Goal: Check status: Check status

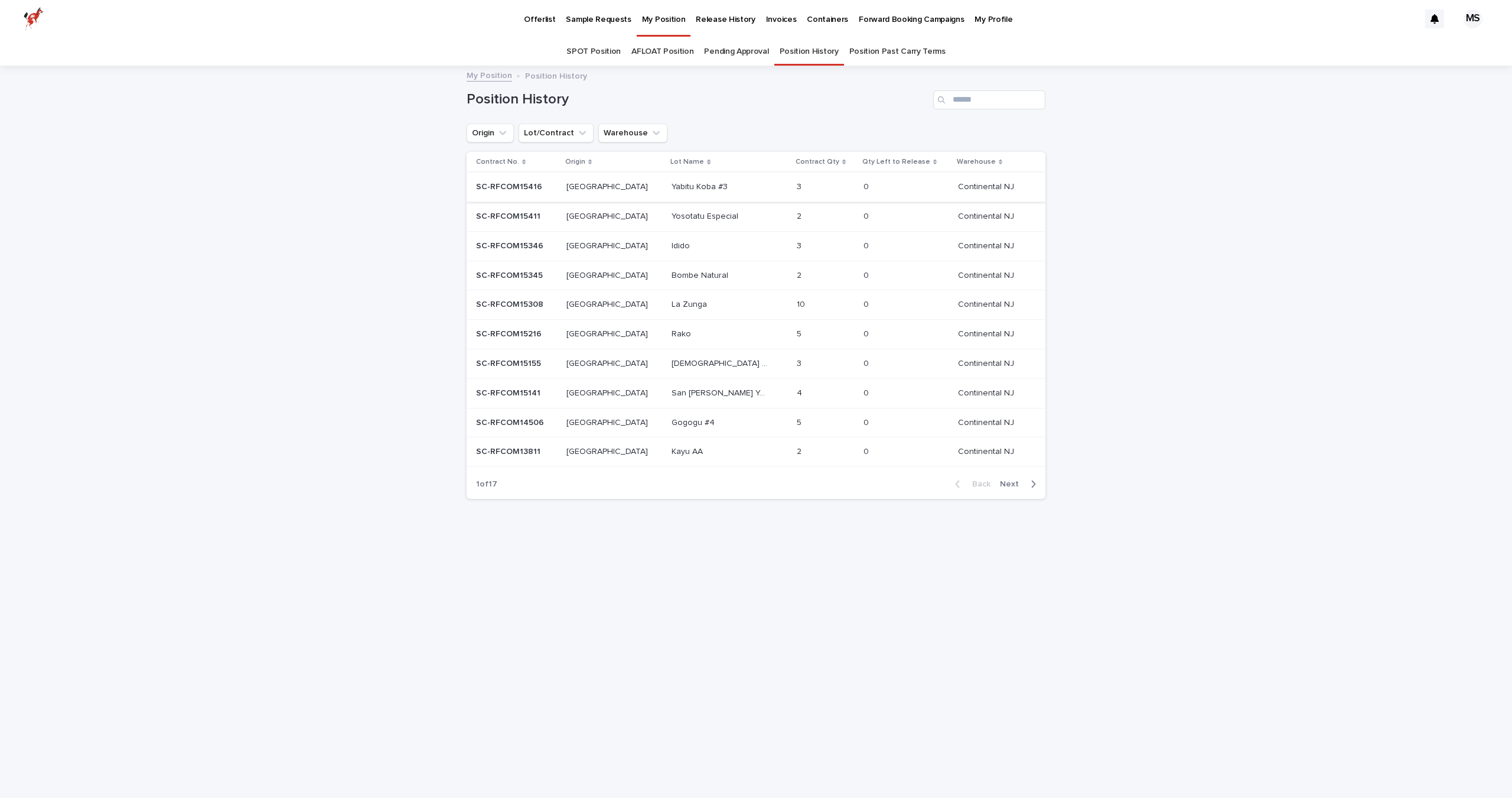
click at [598, 46] on link "SPOT Position" at bounding box center [594, 52] width 54 height 28
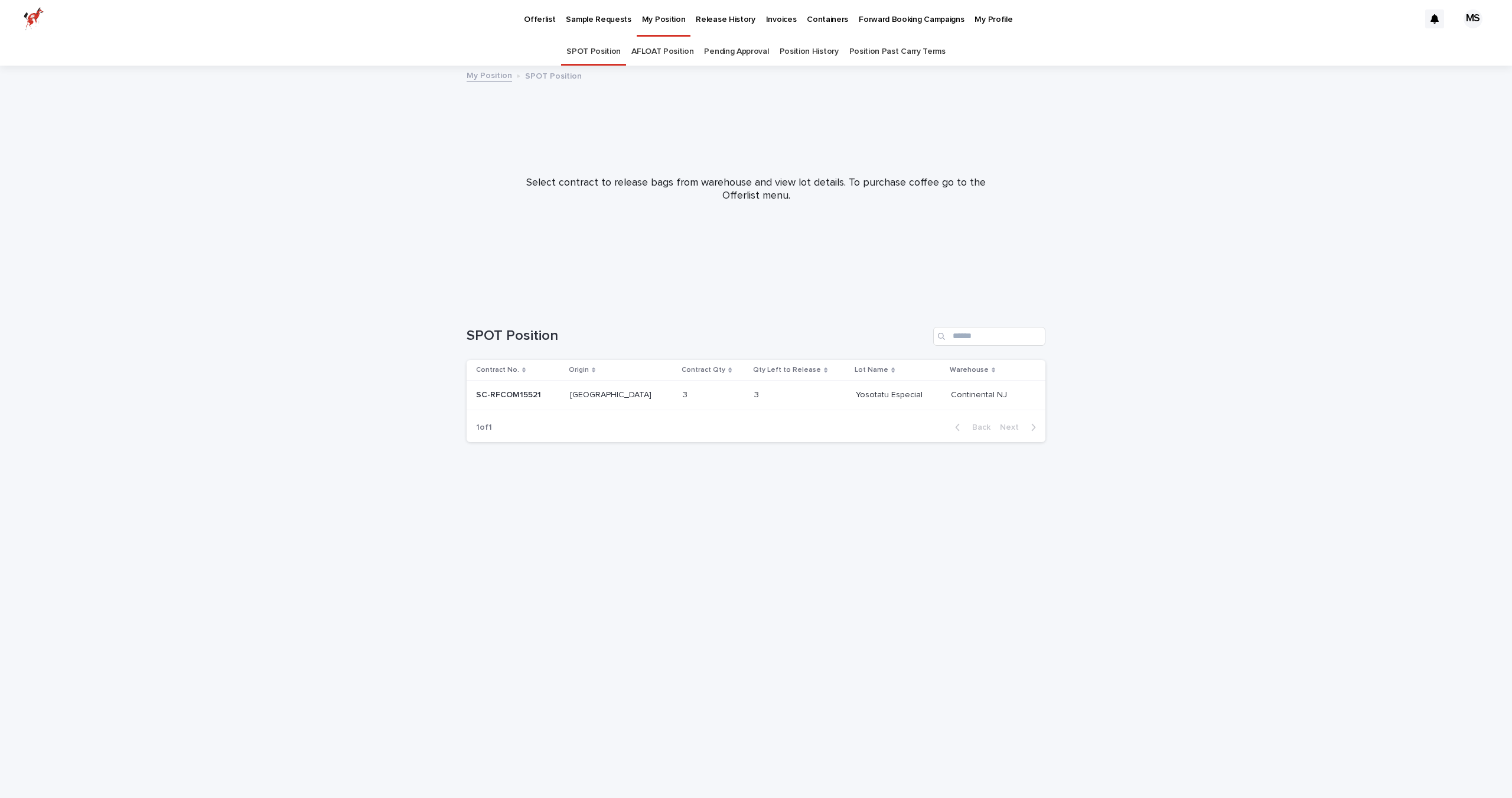
click at [608, 400] on div "[GEOGRAPHIC_DATA] [GEOGRAPHIC_DATA]" at bounding box center [622, 395] width 104 height 20
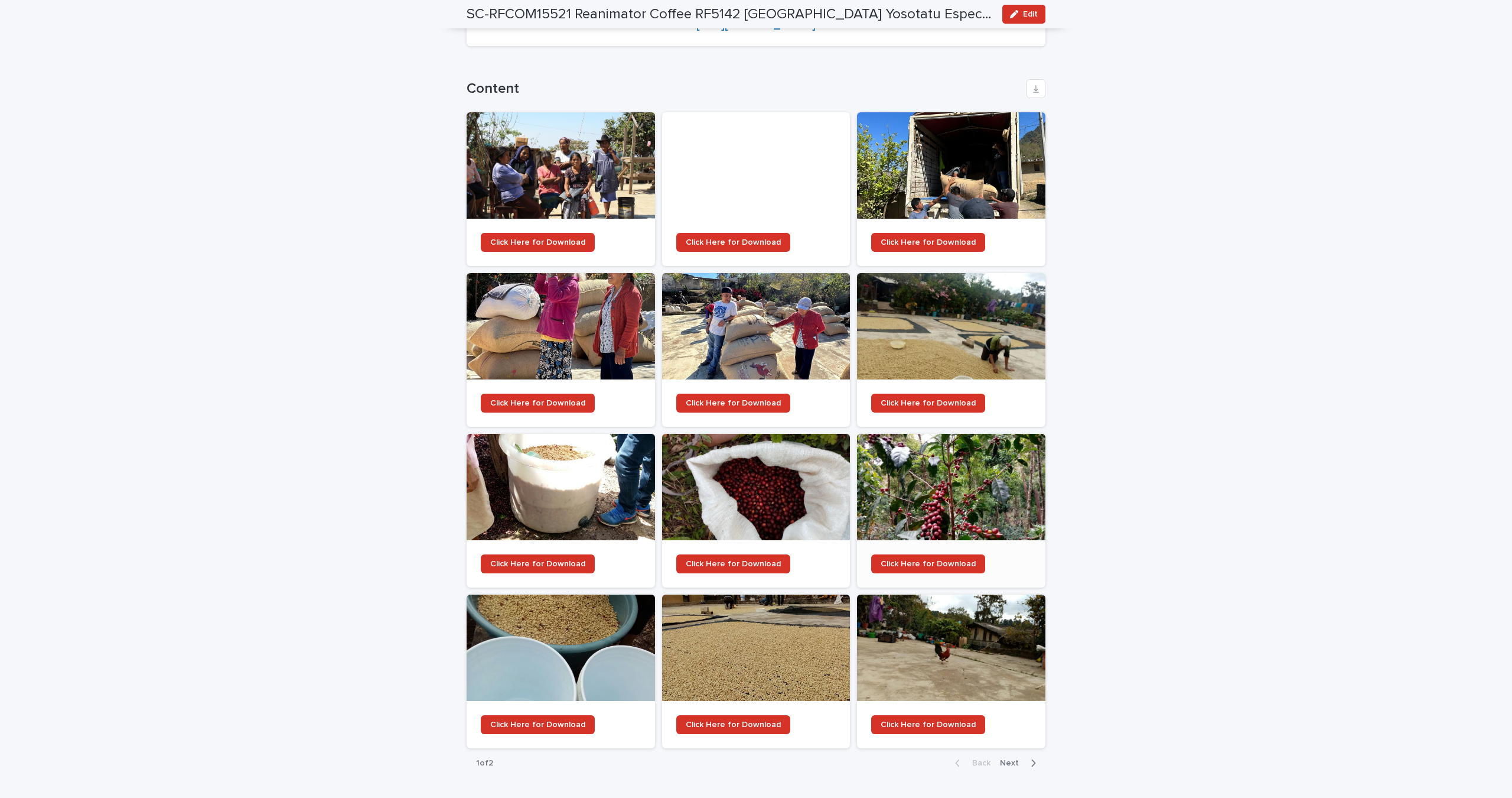
scroll to position [1482, 0]
click at [567, 121] on div at bounding box center [561, 166] width 188 height 106
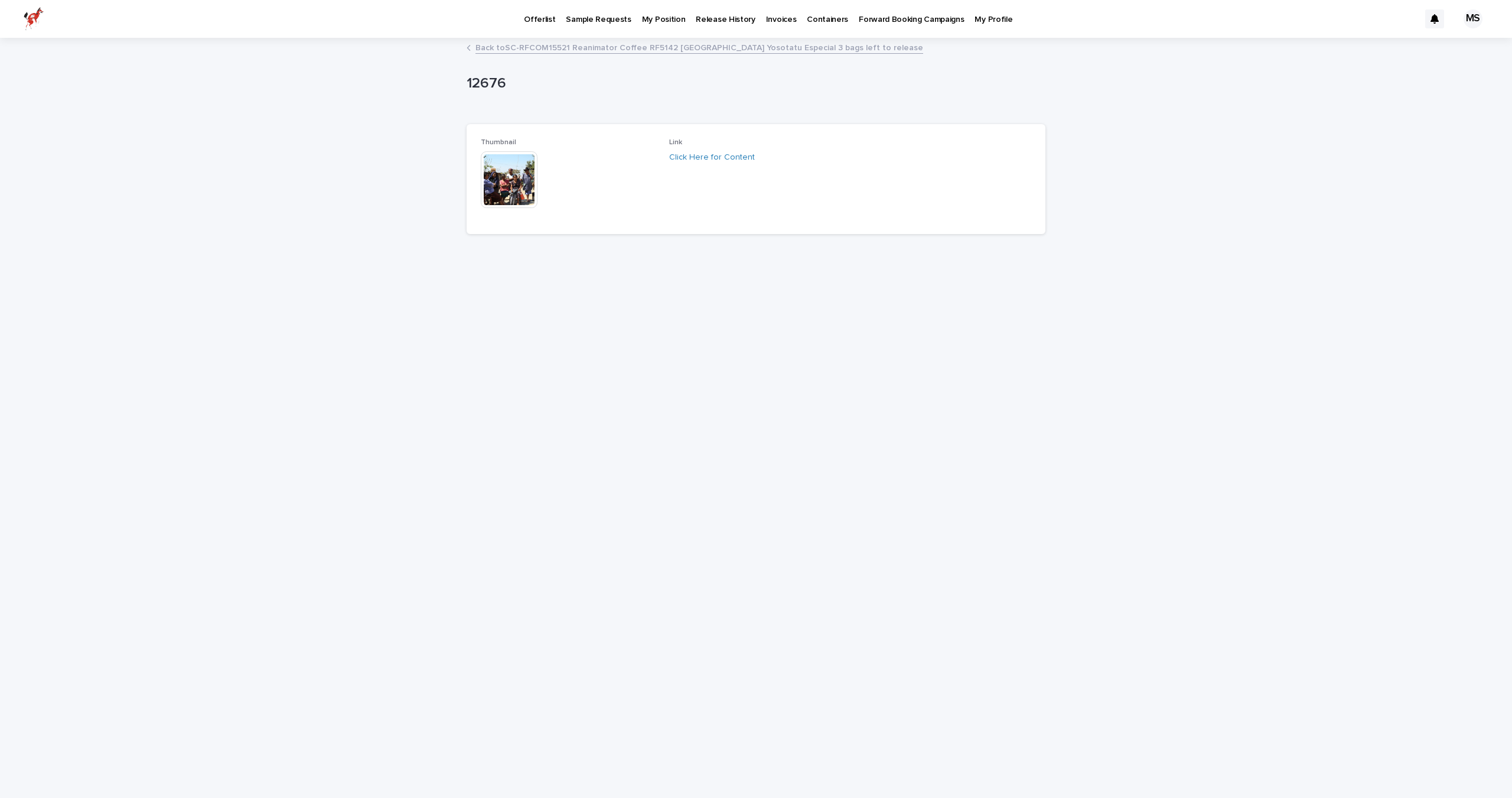
click at [492, 172] on img at bounding box center [509, 179] width 57 height 57
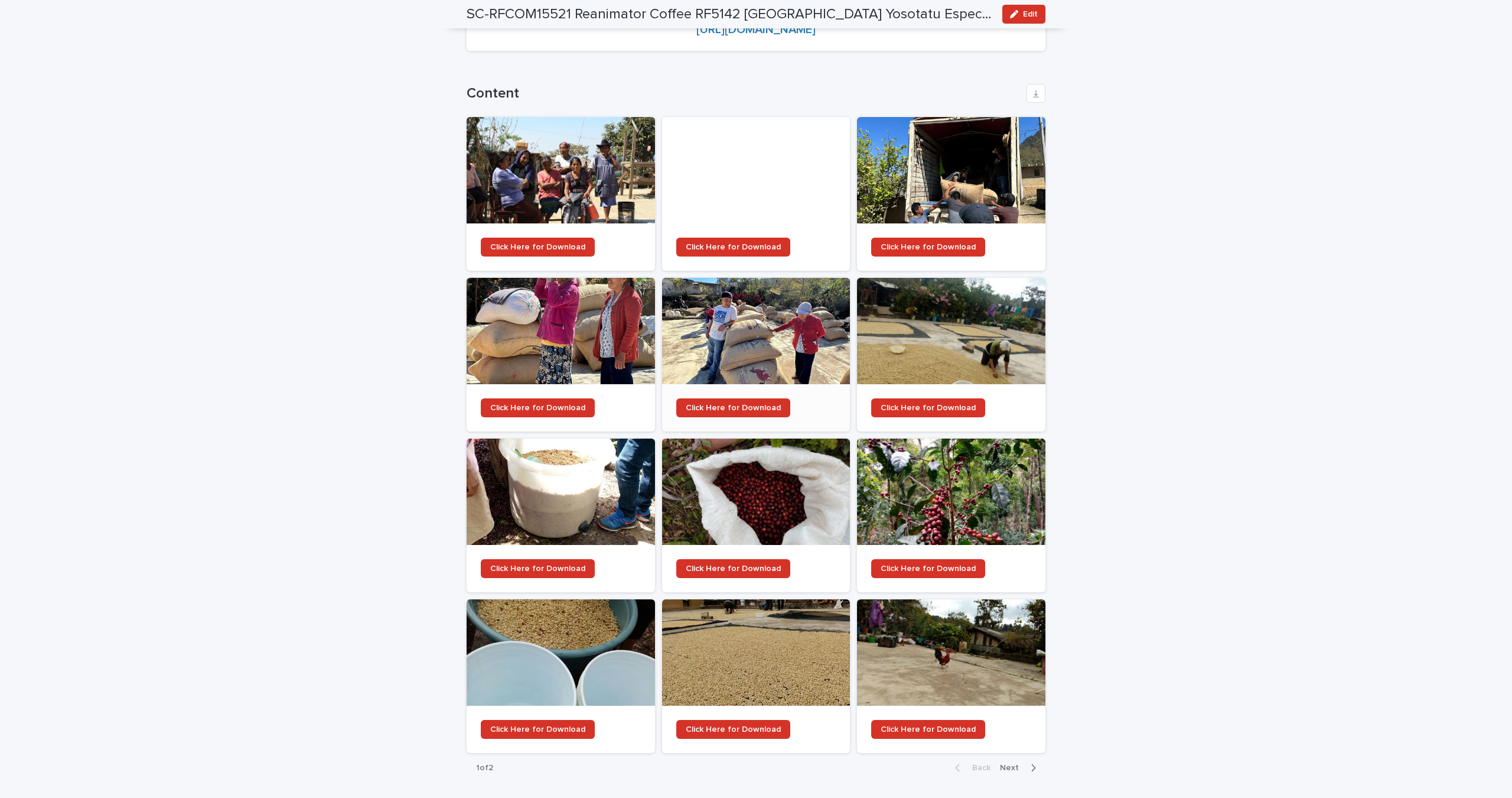
scroll to position [1475, 0]
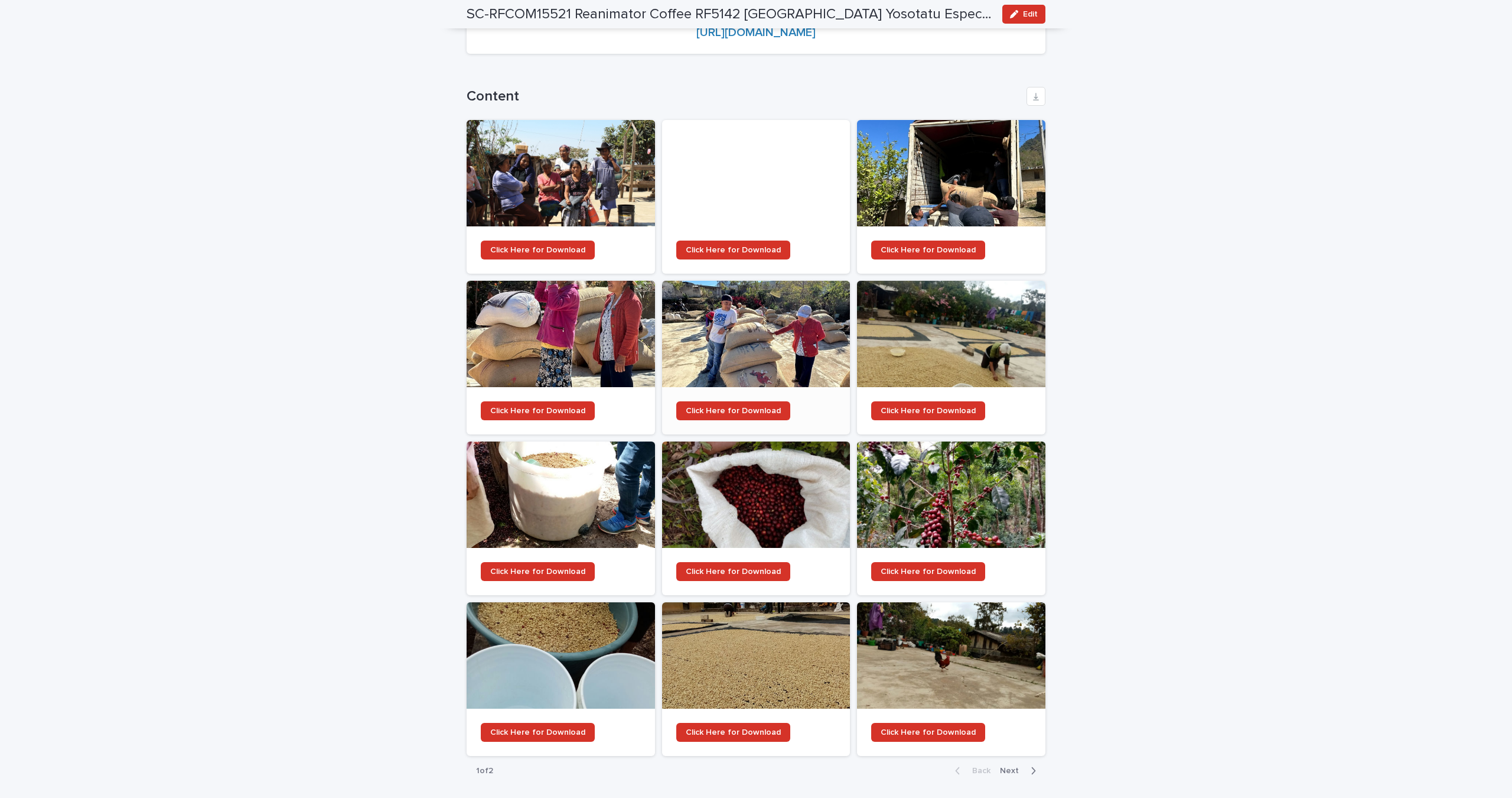
click at [773, 281] on div at bounding box center [756, 333] width 188 height 106
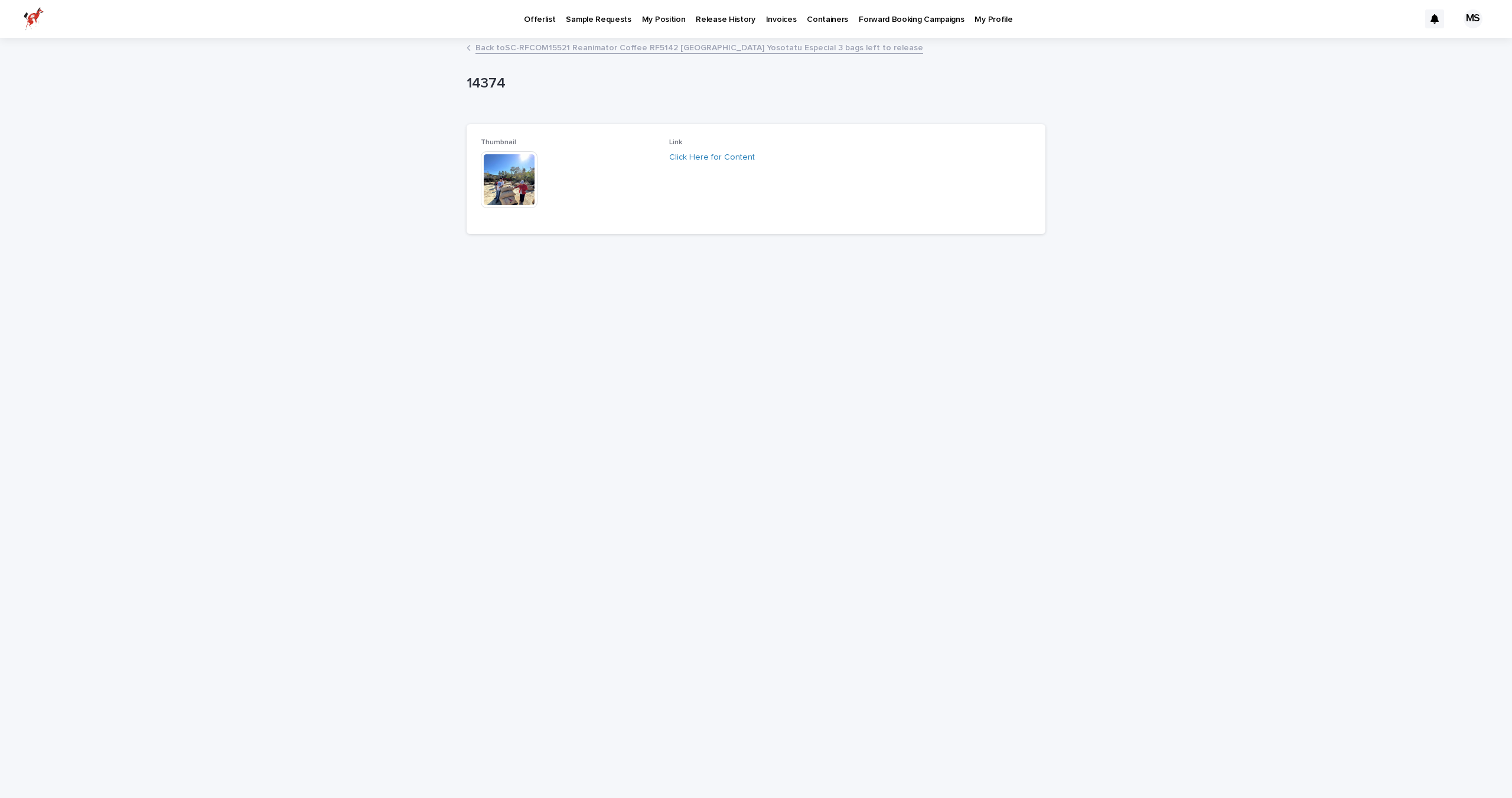
click at [515, 192] on img at bounding box center [509, 179] width 57 height 57
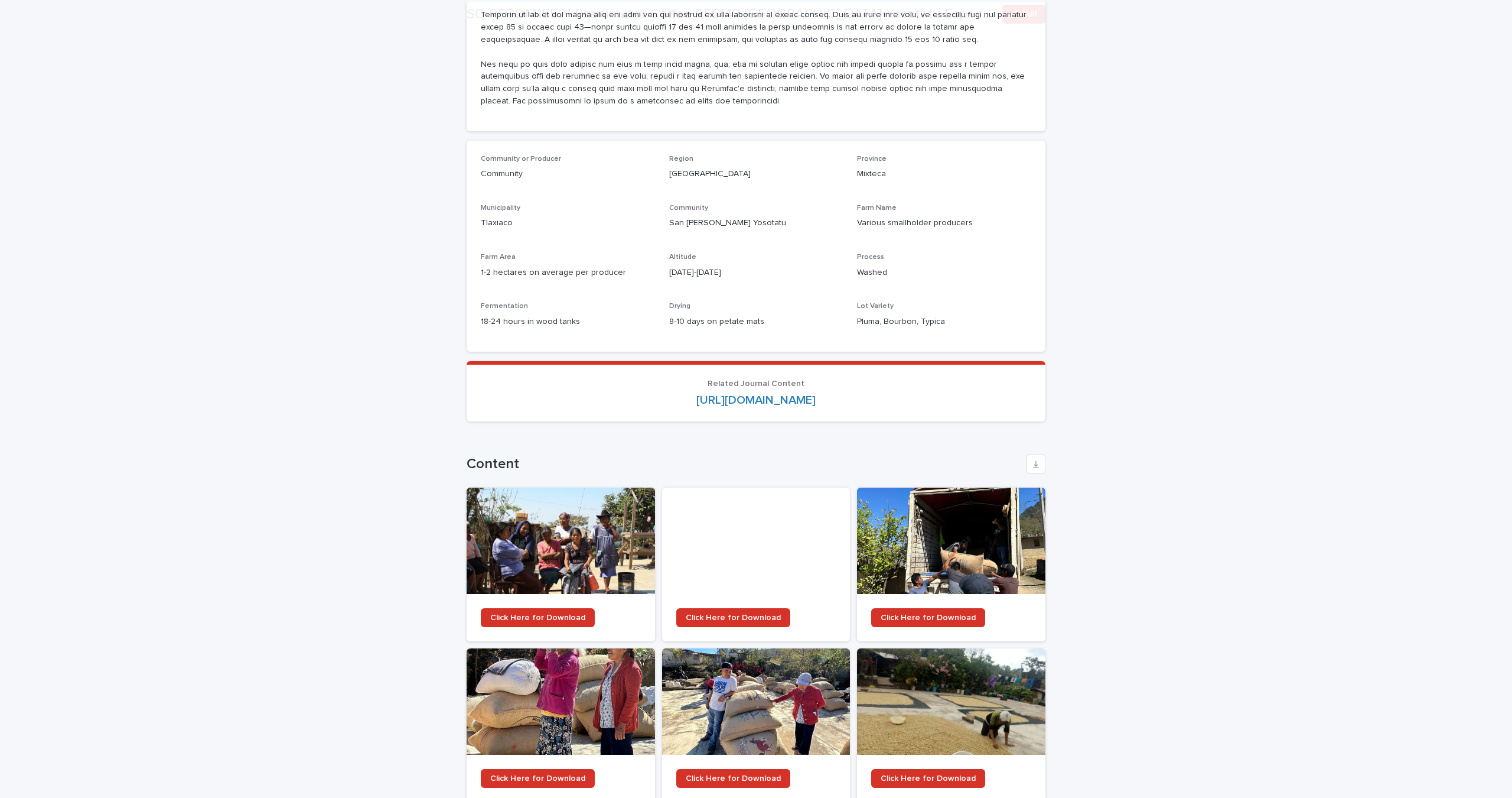
scroll to position [1482, 0]
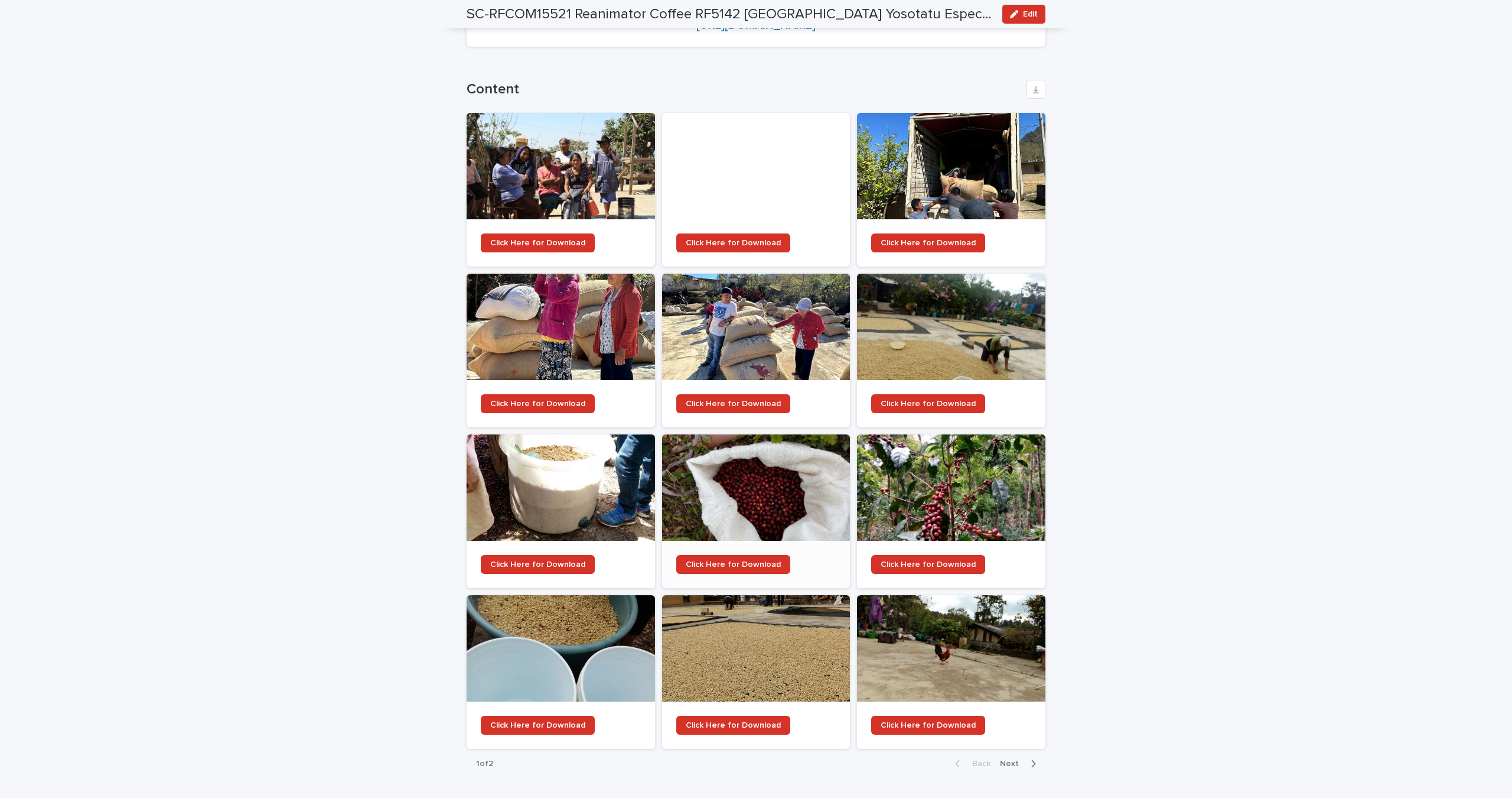
click at [769, 460] on div at bounding box center [756, 487] width 188 height 106
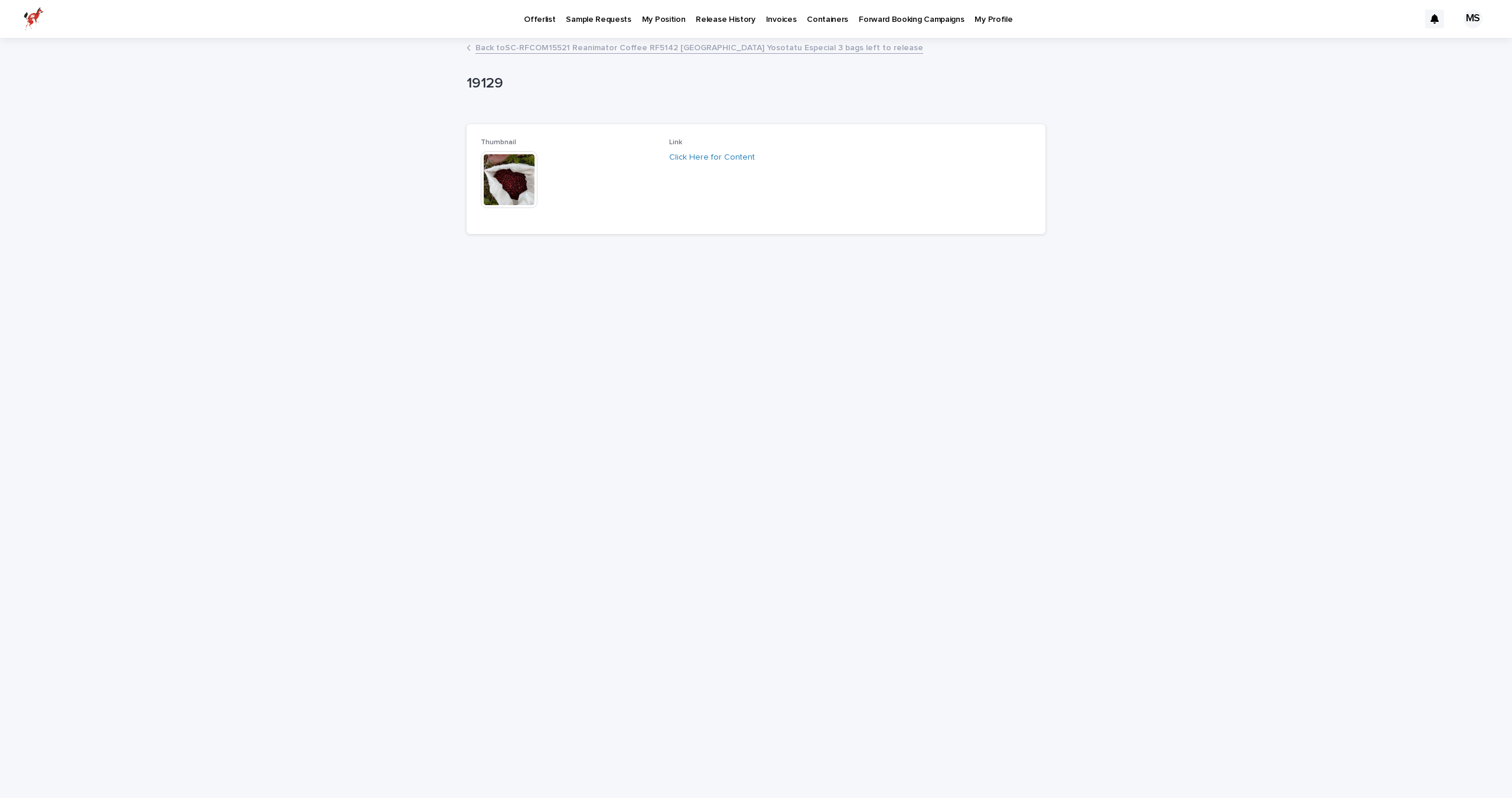
click at [520, 195] on img at bounding box center [509, 179] width 57 height 57
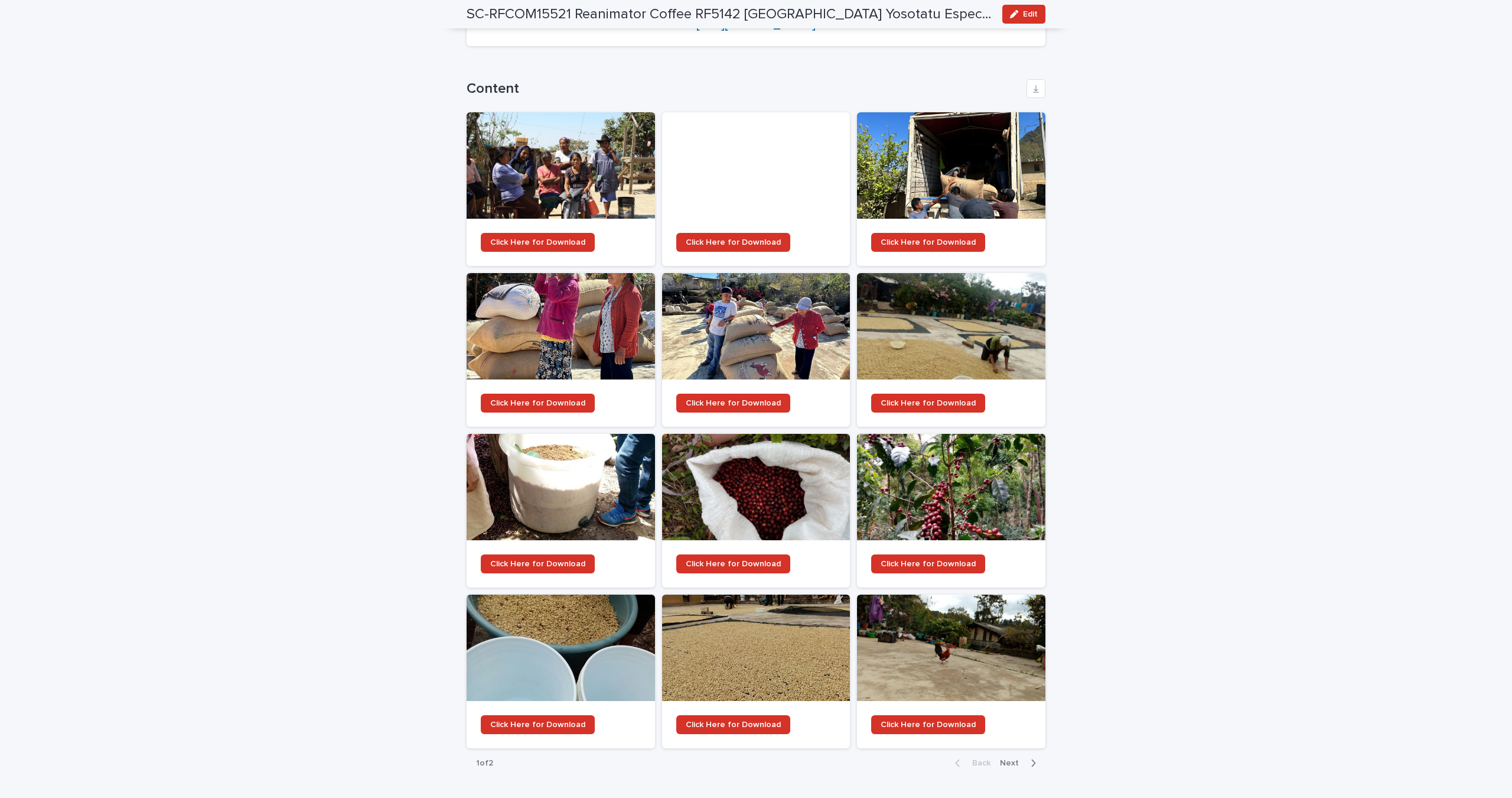
scroll to position [1482, 0]
click at [544, 276] on div at bounding box center [561, 327] width 188 height 106
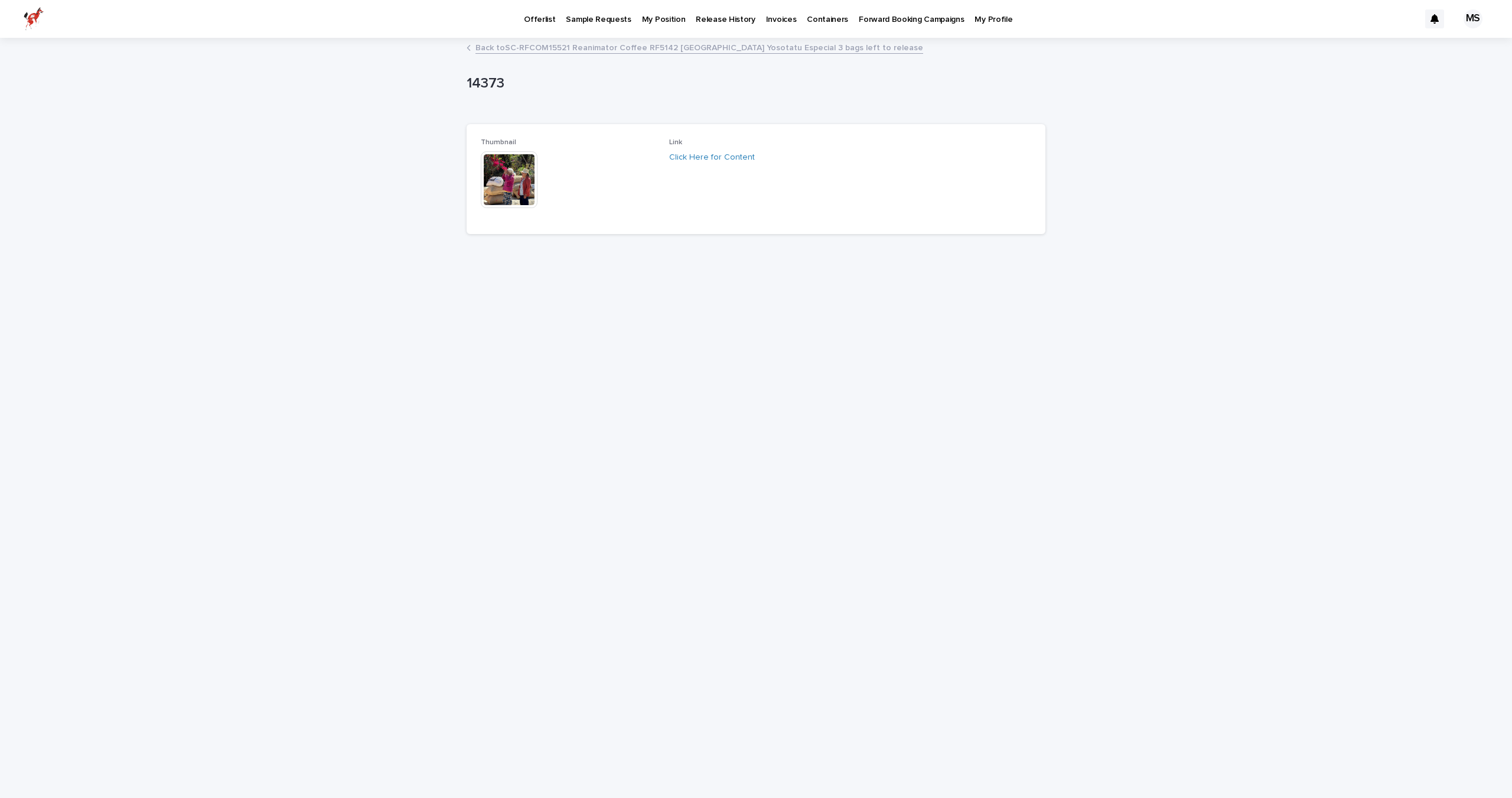
click at [508, 187] on img at bounding box center [509, 179] width 57 height 57
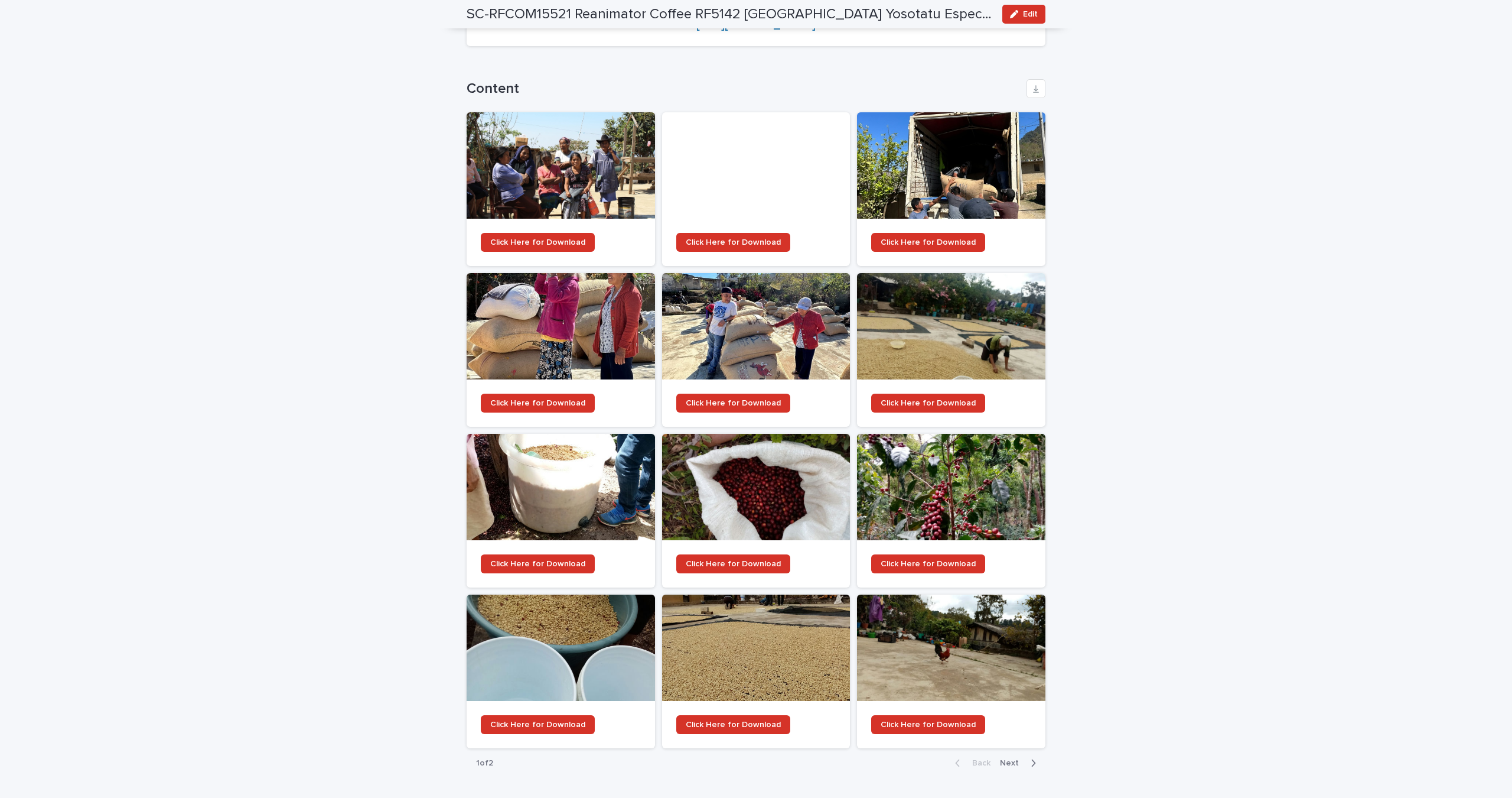
scroll to position [1482, 0]
